Goal: Information Seeking & Learning: Learn about a topic

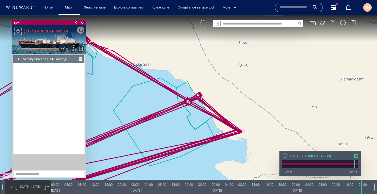
scroll to position [3001, 0]
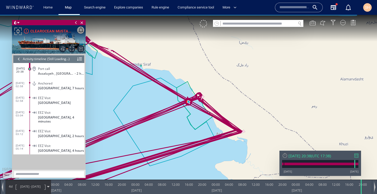
click at [204, 28] on canvas "Map" at bounding box center [188, 102] width 377 height 174
click at [204, 23] on div at bounding box center [203, 23] width 7 height 7
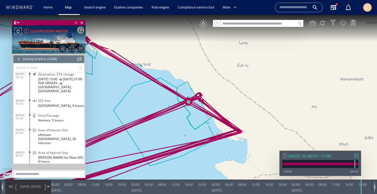
scroll to position [49958, 0]
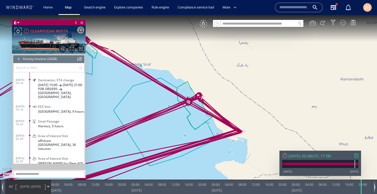
click at [356, 156] on div at bounding box center [357, 156] width 4 height 4
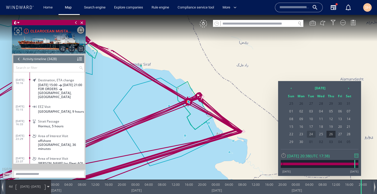
click at [310, 136] on span "24" at bounding box center [311, 134] width 9 height 7
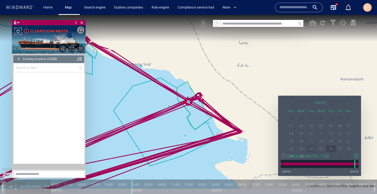
scroll to position [45923, 0]
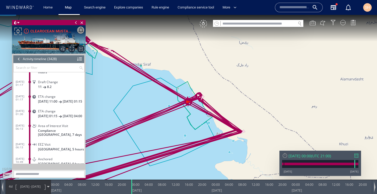
click at [359, 156] on div "[DATE] 00:00 ( UTC 21:00 ) [DATE] [DATE]" at bounding box center [321, 163] width 82 height 25
click at [357, 157] on div at bounding box center [357, 156] width 4 height 4
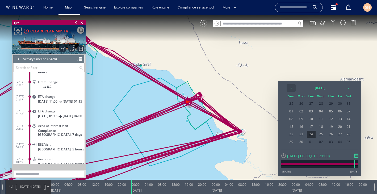
click at [292, 89] on th "‹" at bounding box center [291, 87] width 9 height 7
click at [347, 89] on th "›" at bounding box center [349, 87] width 8 height 7
click at [313, 134] on span "24" at bounding box center [311, 134] width 9 height 7
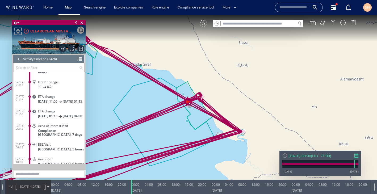
click at [49, 187] on span at bounding box center [48, 187] width 2 height 2
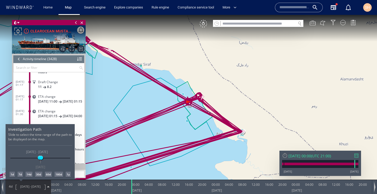
click at [22, 175] on div "7d" at bounding box center [20, 174] width 5 height 5
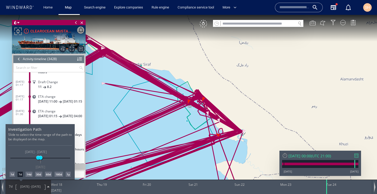
click at [71, 113] on div at bounding box center [188, 104] width 377 height 179
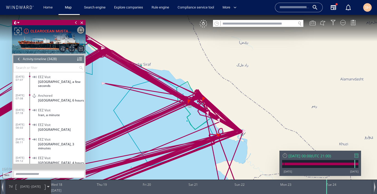
scroll to position [46222, 0]
click at [203, 24] on div "VM" at bounding box center [203, 23] width 7 height 7
click at [203, 24] on div at bounding box center [203, 23] width 7 height 7
click at [193, 67] on canvas "Map" at bounding box center [188, 102] width 377 height 174
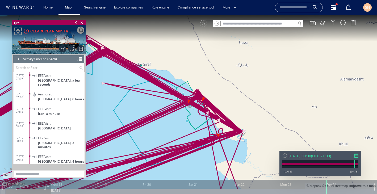
click at [189, 74] on canvas "Map" at bounding box center [188, 102] width 377 height 174
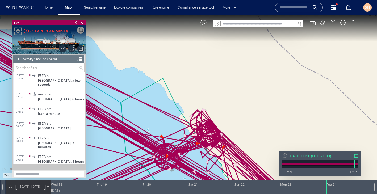
drag, startPoint x: 198, startPoint y: 125, endPoint x: 186, endPoint y: 85, distance: 41.7
click at [186, 85] on canvas "Map" at bounding box center [188, 102] width 377 height 174
drag, startPoint x: 182, startPoint y: 112, endPoint x: 181, endPoint y: 94, distance: 17.3
click at [181, 94] on canvas "Map" at bounding box center [188, 102] width 377 height 174
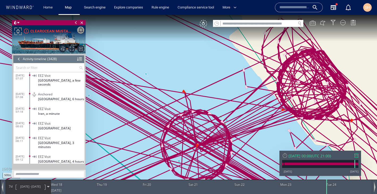
drag, startPoint x: 194, startPoint y: 142, endPoint x: 178, endPoint y: 129, distance: 20.1
click at [178, 129] on canvas "Map" at bounding box center [188, 102] width 377 height 174
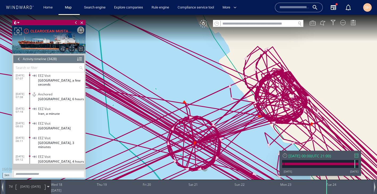
click at [243, 146] on canvas "Map" at bounding box center [188, 102] width 377 height 174
